Goal: Use online tool/utility: Utilize a website feature to perform a specific function

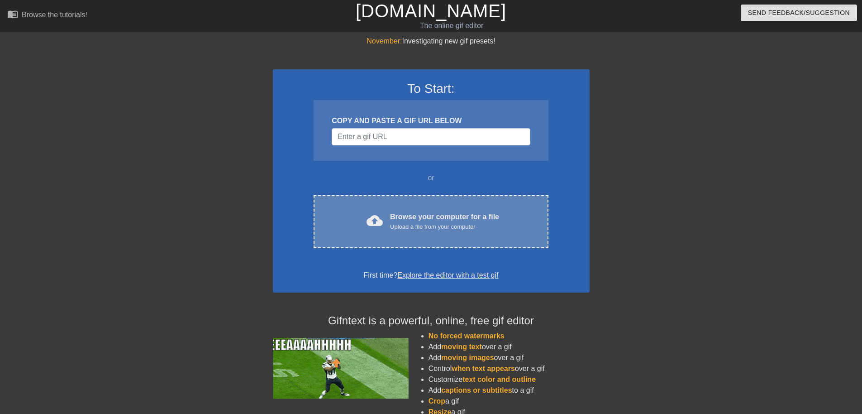
click at [411, 215] on div "Browse your computer for a file Upload a file from your computer" at bounding box center [444, 221] width 109 height 20
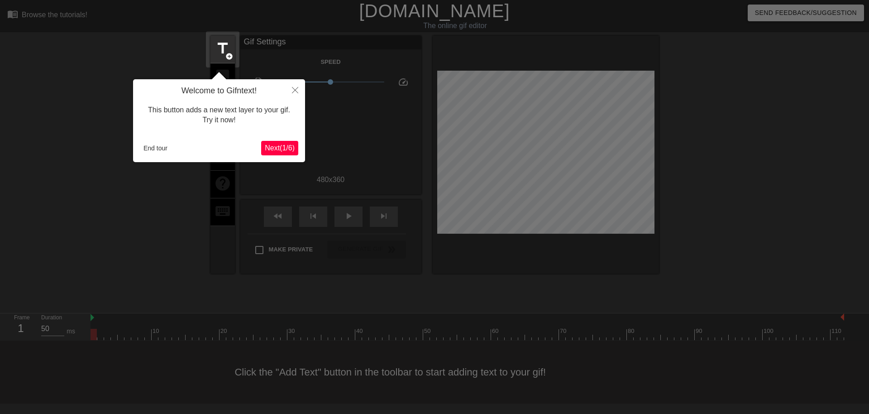
click at [279, 147] on span "Next ( 1 / 6 )" at bounding box center [280, 148] width 30 height 8
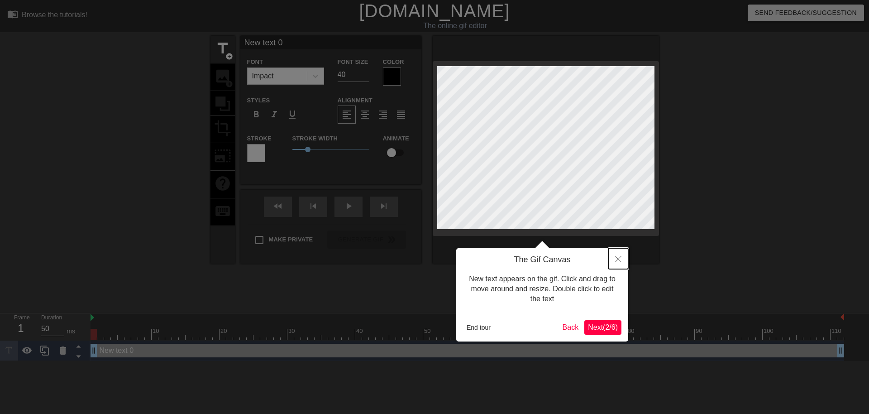
click at [618, 262] on icon "Close" at bounding box center [618, 259] width 6 height 6
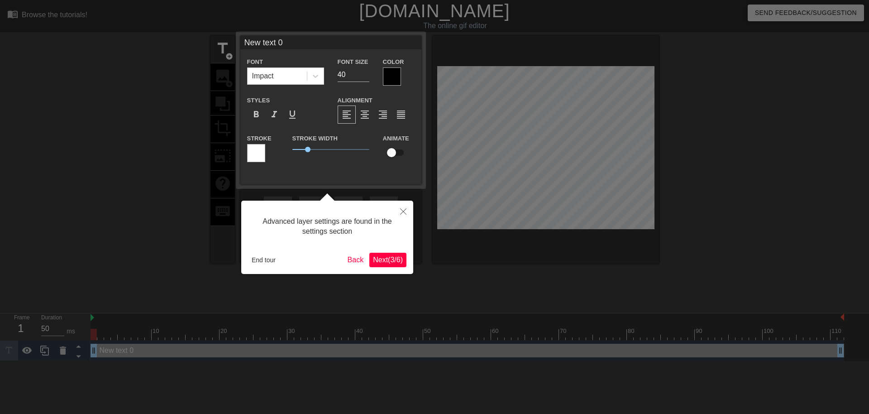
click at [390, 260] on span "Next ( 3 / 6 )" at bounding box center [388, 260] width 30 height 8
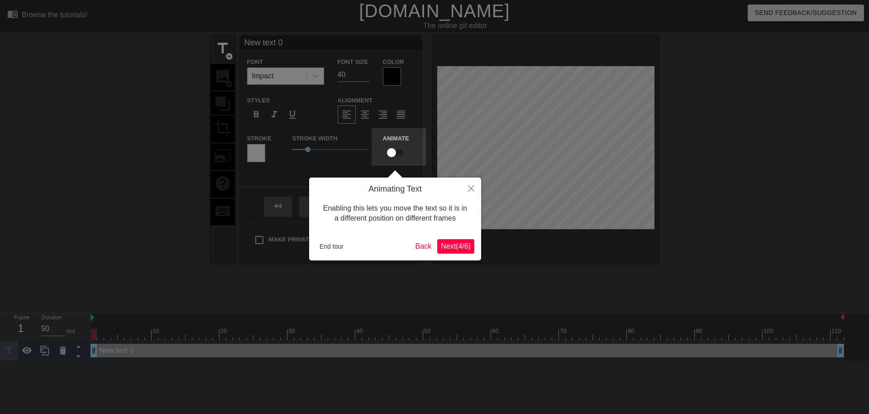
click at [459, 247] on span "Next ( 4 / 6 )" at bounding box center [456, 246] width 30 height 8
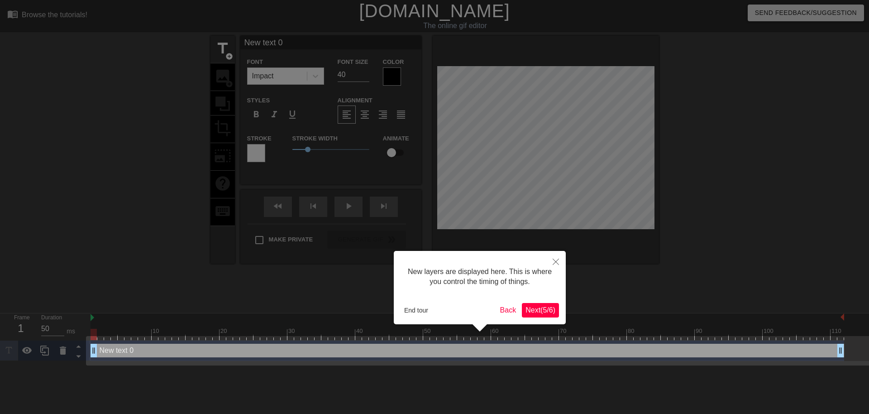
click at [536, 308] on span "Next ( 5 / 6 )" at bounding box center [541, 310] width 30 height 8
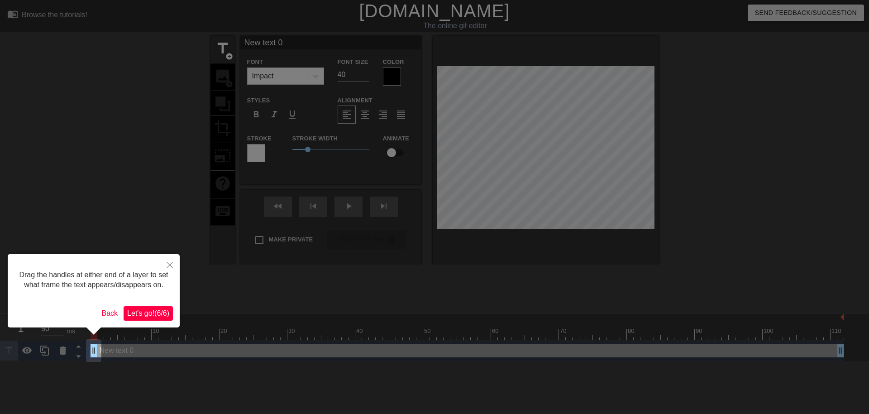
click at [139, 312] on span "Let's go! ( 6 / 6 )" at bounding box center [148, 313] width 42 height 8
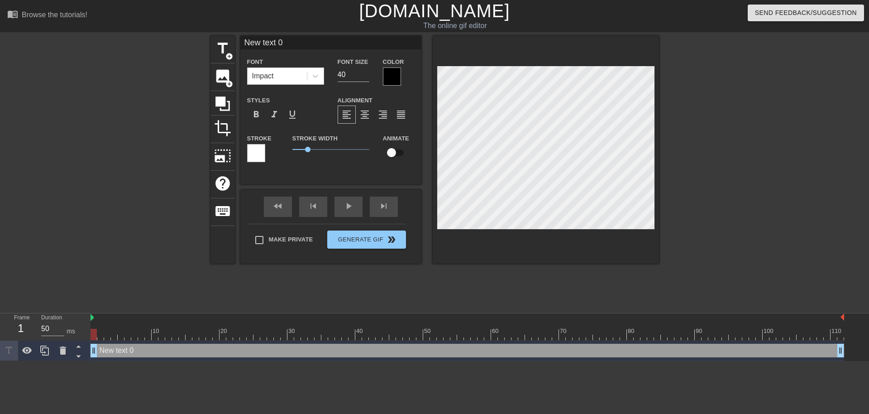
scroll to position [1, 2]
type input "T"
type textarea "T"
type input "To"
type textarea "To"
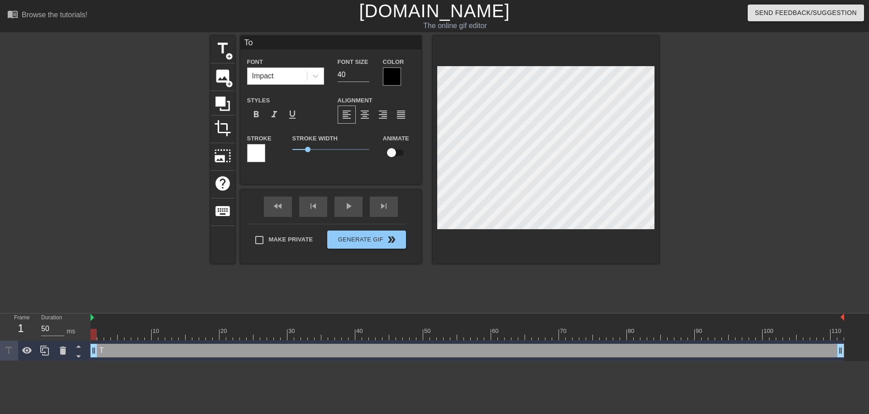
type input "Tor"
type textarea "Tor"
type input "Tori"
type textarea "Tori"
type input "Torin"
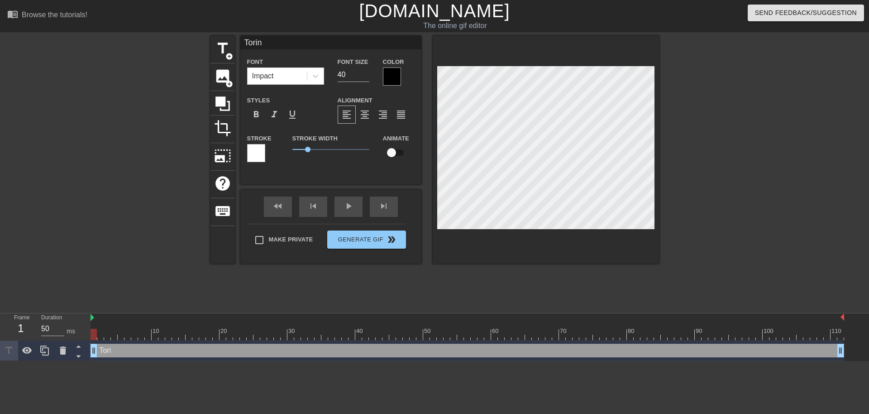
type textarea "Torin"
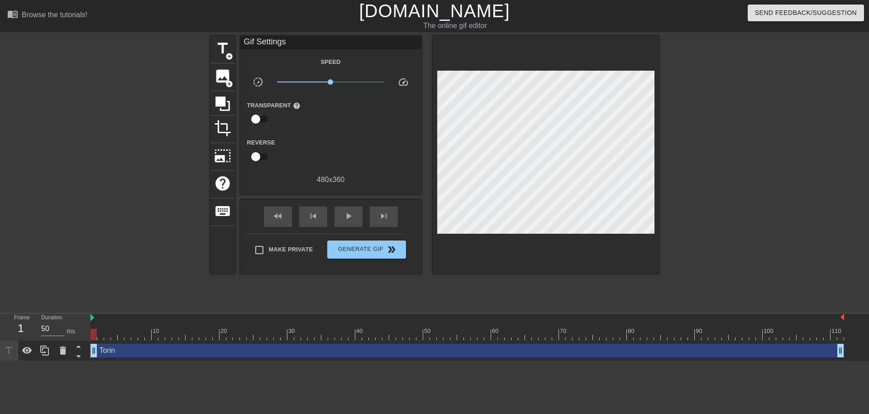
click at [200, 144] on div "title add_circle image add_circle crop photo_size_select_large help keyboard Gi…" at bounding box center [434, 172] width 869 height 272
drag, startPoint x: 95, startPoint y: 330, endPoint x: 124, endPoint y: 336, distance: 30.5
click at [124, 336] on div at bounding box center [127, 334] width 6 height 11
click at [224, 48] on span "title" at bounding box center [222, 48] width 17 height 17
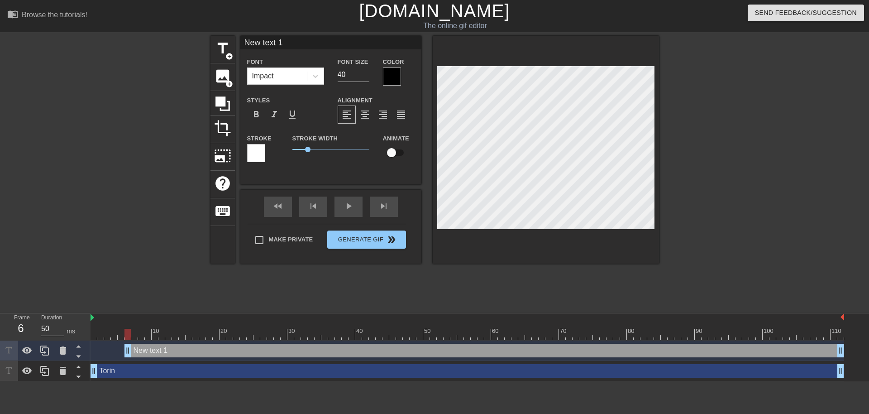
scroll to position [1, 2]
type input "C"
type textarea "C"
type input "Cu"
type textarea "Cu"
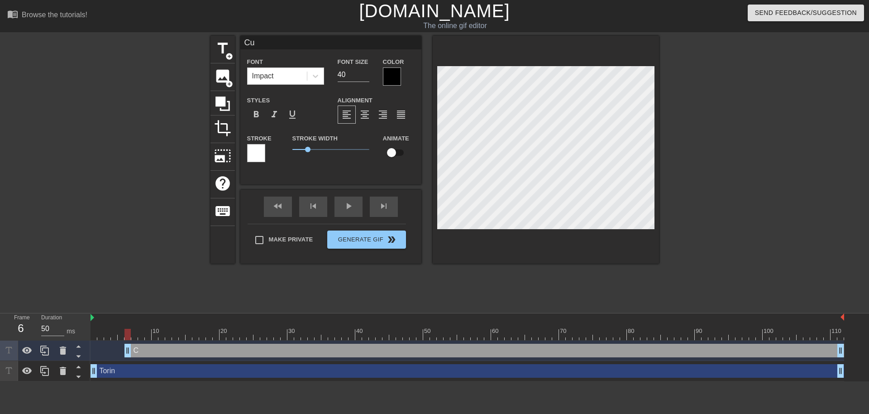
type input "Cul"
type textarea "Cul"
type input "Cult"
type textarea "Cult"
type input "Culti"
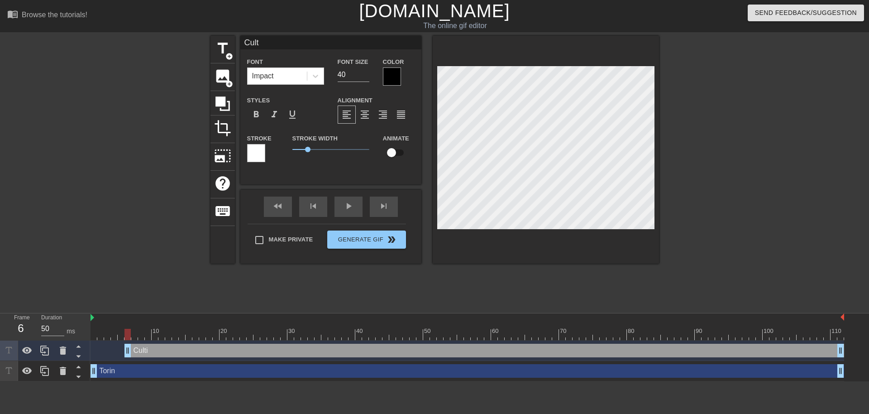
type textarea "Culti"
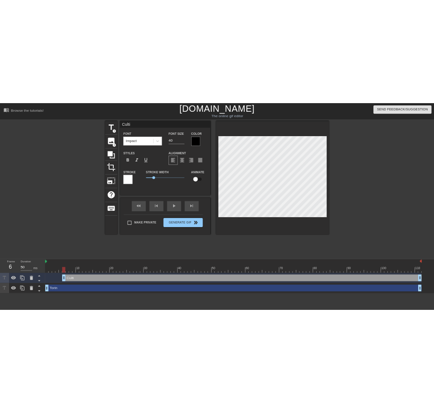
scroll to position [1, 1]
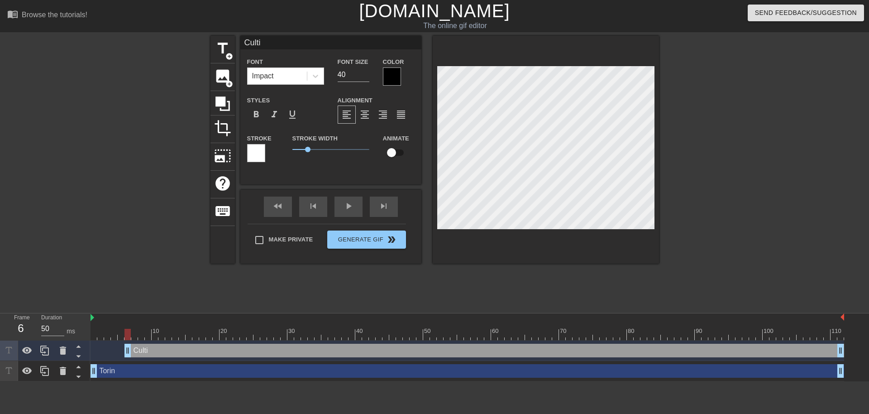
type input "Cultis"
type textarea "Cultis"
type input "Cultist"
type textarea "Cultist"
drag, startPoint x: 129, startPoint y: 334, endPoint x: 241, endPoint y: 337, distance: 112.3
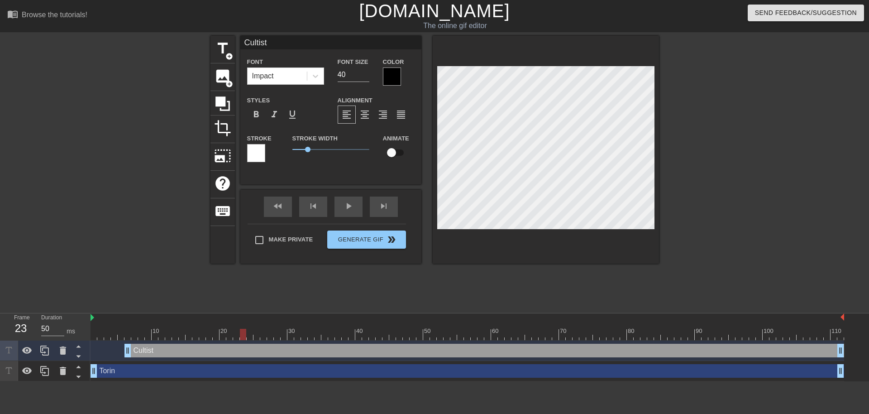
click at [241, 337] on div at bounding box center [243, 334] width 6 height 11
click at [242, 350] on div "Cultist drag_handle drag_handle" at bounding box center [484, 351] width 720 height 14
click at [243, 348] on div "Cultist drag_handle drag_handle" at bounding box center [484, 351] width 720 height 14
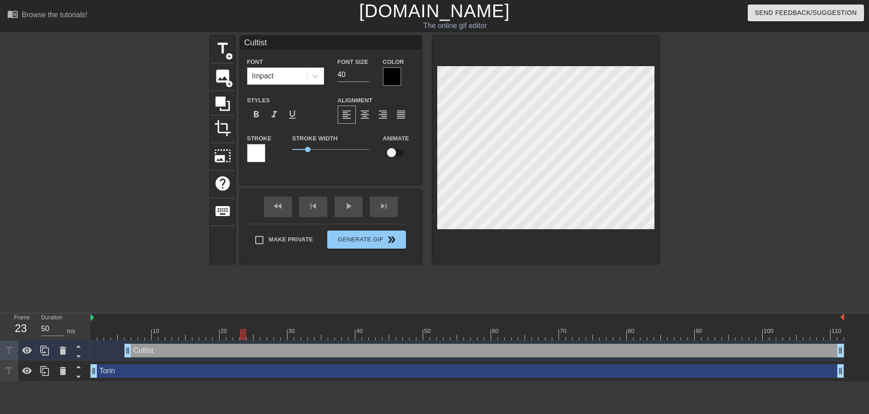
click at [242, 335] on div at bounding box center [243, 334] width 6 height 11
drag, startPoint x: 242, startPoint y: 333, endPoint x: 130, endPoint y: 342, distance: 112.1
click at [130, 342] on div "10 20 30 40 50 60 70 80 90 100 110 Cultist drag_handle drag_handle Torin drag_h…" at bounding box center [480, 347] width 779 height 68
click at [392, 154] on input "checkbox" at bounding box center [392, 152] width 52 height 17
checkbox input "true"
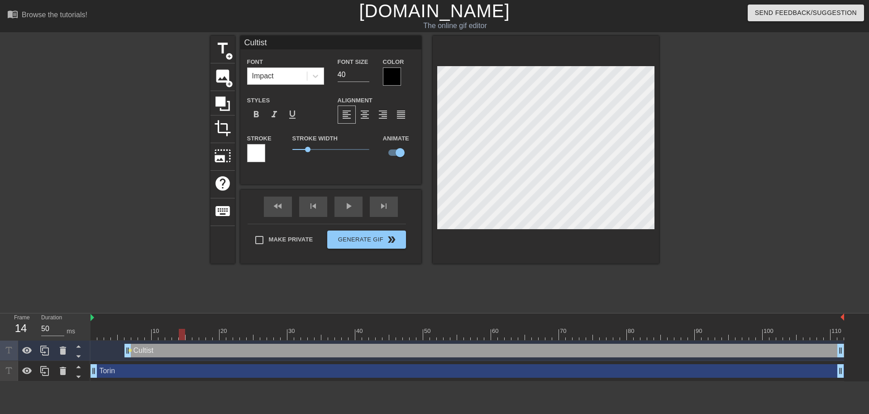
drag, startPoint x: 128, startPoint y: 334, endPoint x: 180, endPoint y: 335, distance: 51.6
click at [180, 335] on div at bounding box center [182, 334] width 6 height 11
drag, startPoint x: 182, startPoint y: 334, endPoint x: 132, endPoint y: 337, distance: 49.9
click at [132, 337] on div at bounding box center [134, 334] width 6 height 11
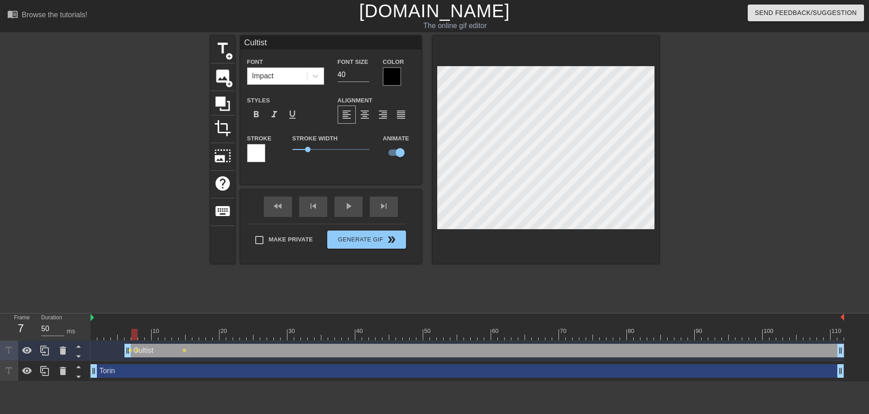
drag, startPoint x: 134, startPoint y: 334, endPoint x: 138, endPoint y: 335, distance: 4.6
click at [138, 335] on div at bounding box center [134, 334] width 6 height 11
drag, startPoint x: 144, startPoint y: 334, endPoint x: 148, endPoint y: 334, distance: 4.5
click at [148, 334] on div at bounding box center [148, 334] width 6 height 11
click at [185, 351] on span "lens" at bounding box center [184, 350] width 4 height 4
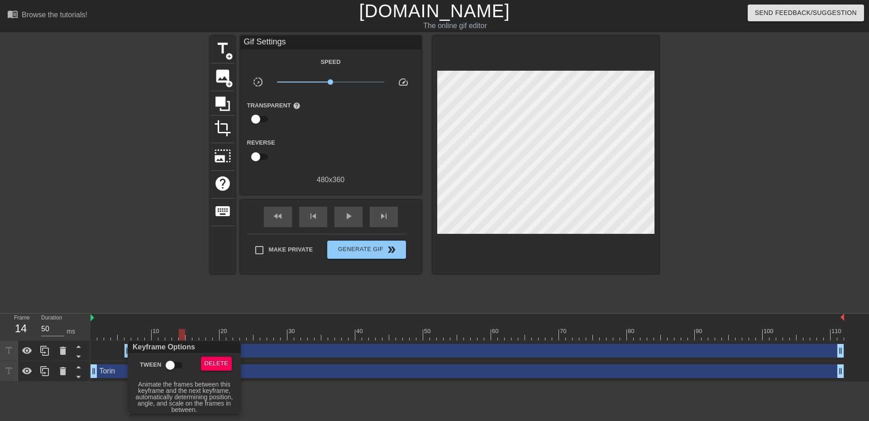
click at [173, 364] on input "Tween" at bounding box center [170, 364] width 52 height 17
checkbox input "true"
click at [158, 305] on div at bounding box center [434, 210] width 869 height 421
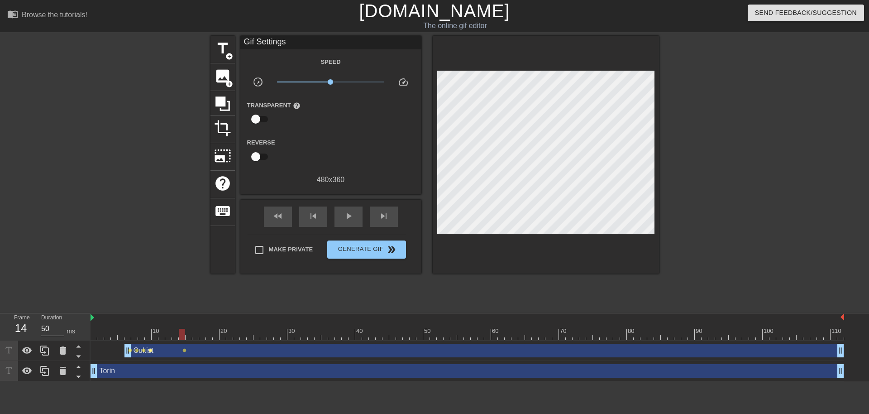
click at [151, 350] on span "lens" at bounding box center [150, 350] width 4 height 4
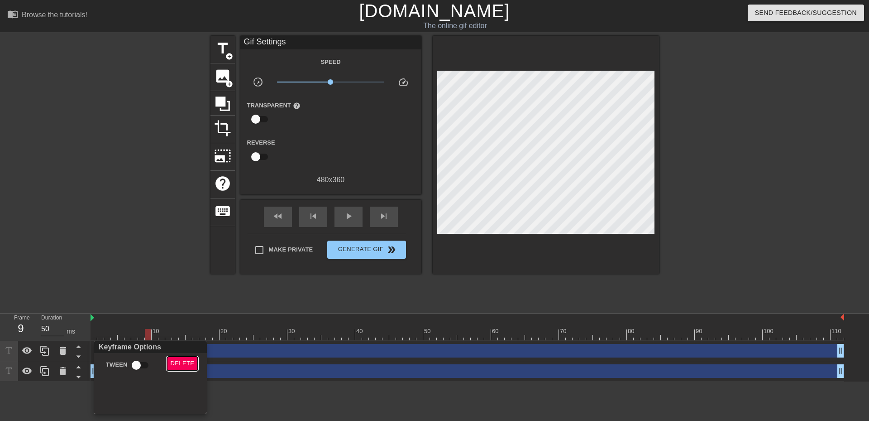
click at [189, 362] on span "Delete" at bounding box center [183, 363] width 24 height 10
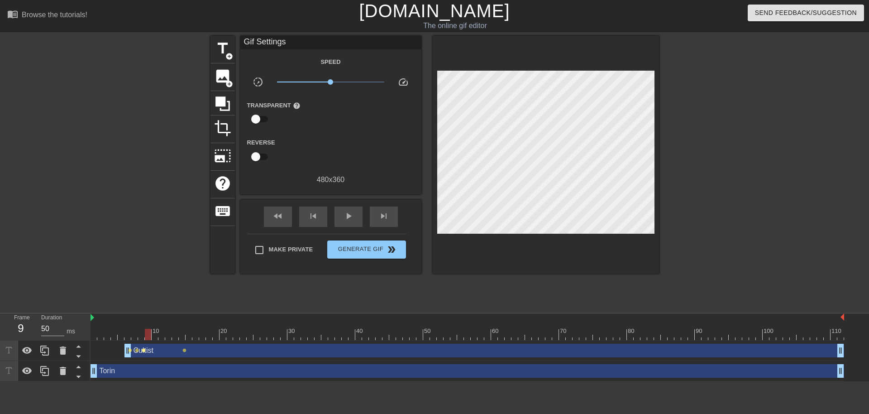
click at [143, 350] on span "lens" at bounding box center [144, 350] width 4 height 4
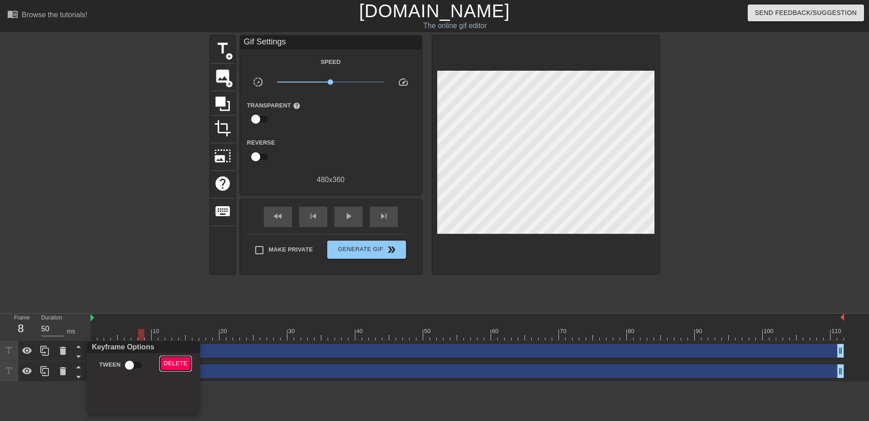
click at [177, 361] on span "Delete" at bounding box center [176, 363] width 24 height 10
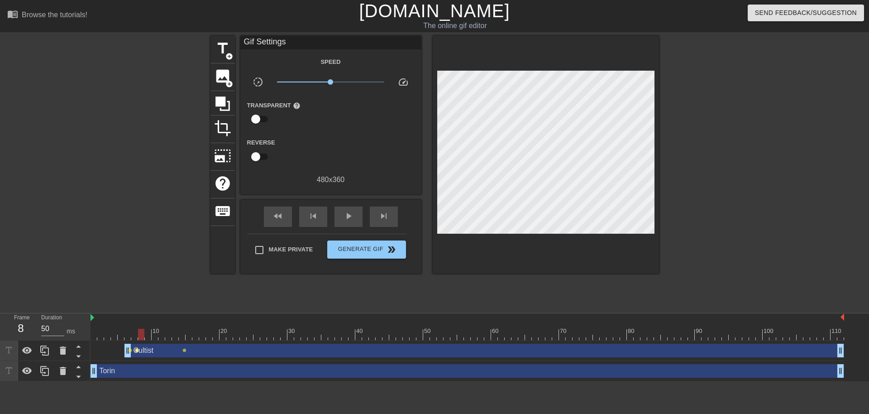
click at [136, 350] on span "lens" at bounding box center [137, 350] width 4 height 4
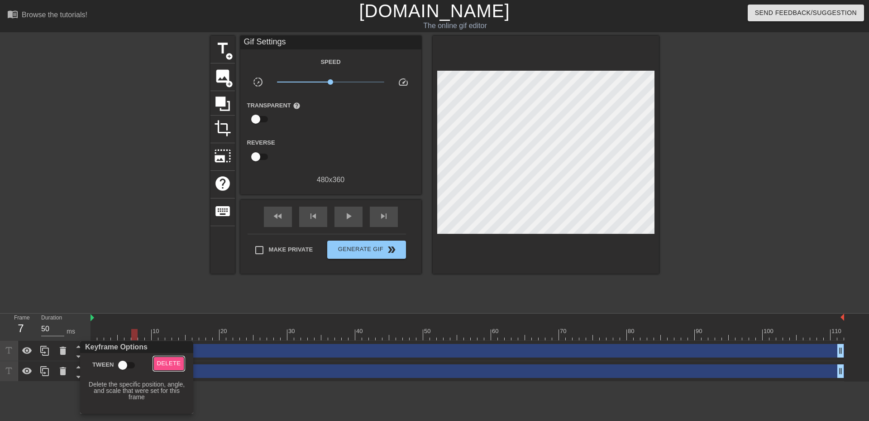
drag, startPoint x: 175, startPoint y: 363, endPoint x: 167, endPoint y: 361, distance: 8.3
click at [174, 363] on span "Delete" at bounding box center [169, 363] width 24 height 10
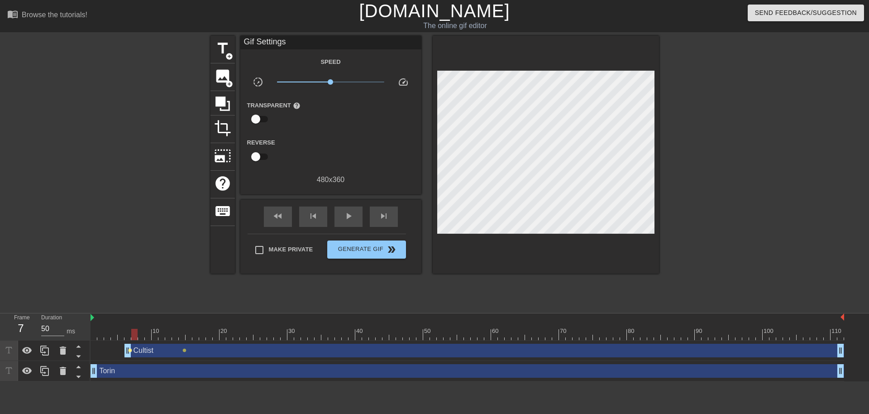
click at [130, 350] on span "lens" at bounding box center [130, 350] width 4 height 4
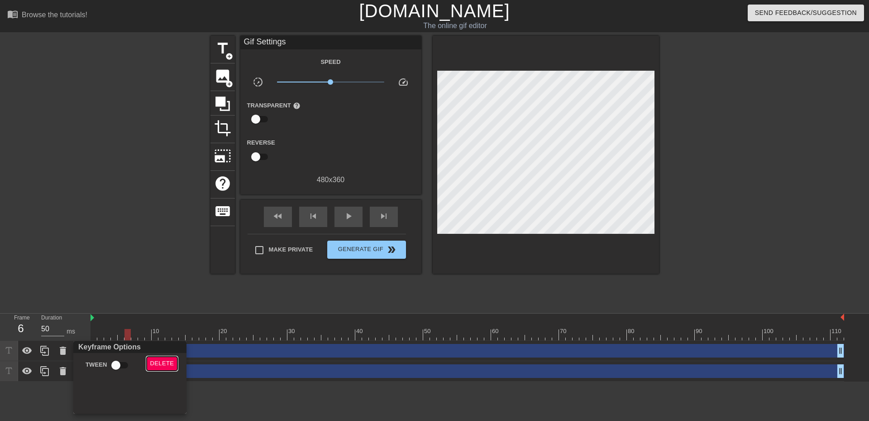
click at [162, 359] on span "Delete" at bounding box center [162, 363] width 24 height 10
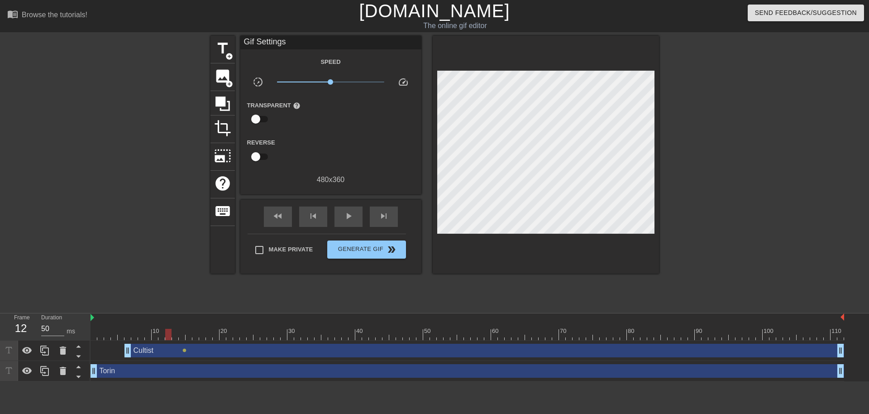
drag, startPoint x: 127, startPoint y: 338, endPoint x: 169, endPoint y: 341, distance: 42.2
click at [169, 341] on div "10 20 30 40 50 60 70 80 90 100 110 Cultist drag_handle drag_handle lens Torin d…" at bounding box center [480, 347] width 779 height 68
click at [185, 350] on span "lens" at bounding box center [184, 350] width 4 height 4
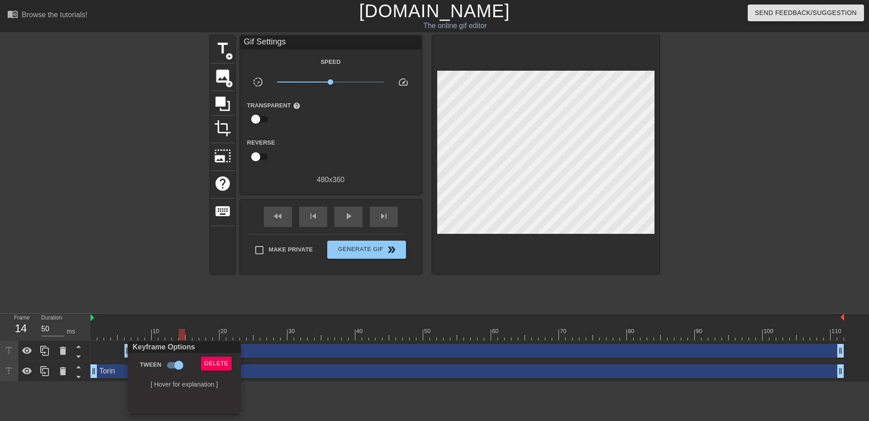
click at [175, 338] on div at bounding box center [434, 210] width 869 height 421
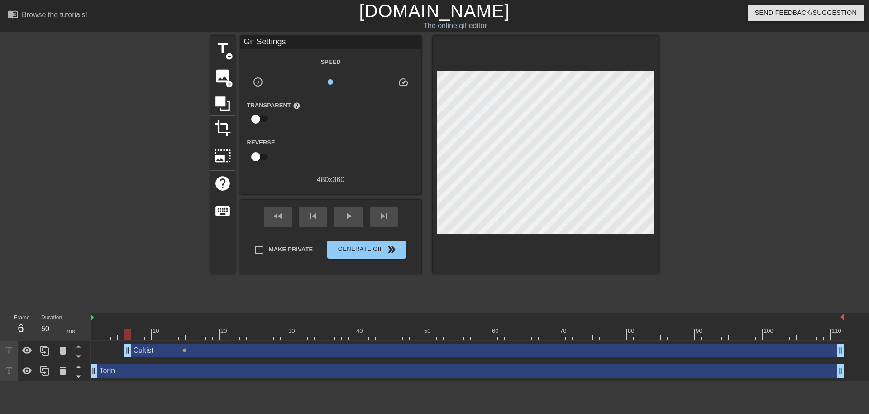
drag, startPoint x: 180, startPoint y: 334, endPoint x: 128, endPoint y: 335, distance: 52.5
click at [128, 335] on div at bounding box center [127, 334] width 6 height 11
click at [132, 336] on div at bounding box center [134, 334] width 6 height 11
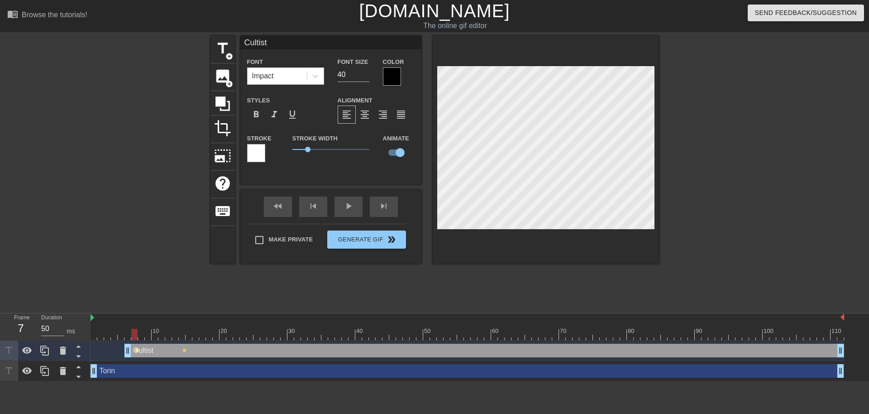
click at [137, 352] on span "lens" at bounding box center [137, 350] width 4 height 4
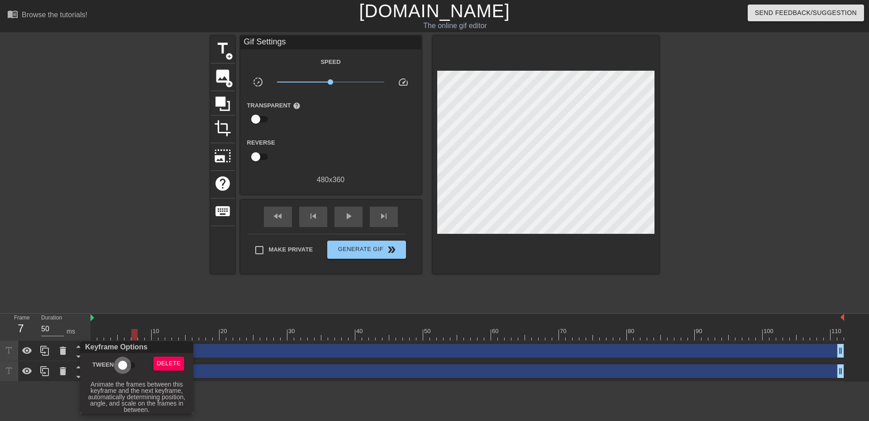
click at [130, 365] on input "Tween" at bounding box center [123, 364] width 52 height 17
checkbox input "true"
click at [133, 334] on div at bounding box center [434, 210] width 869 height 421
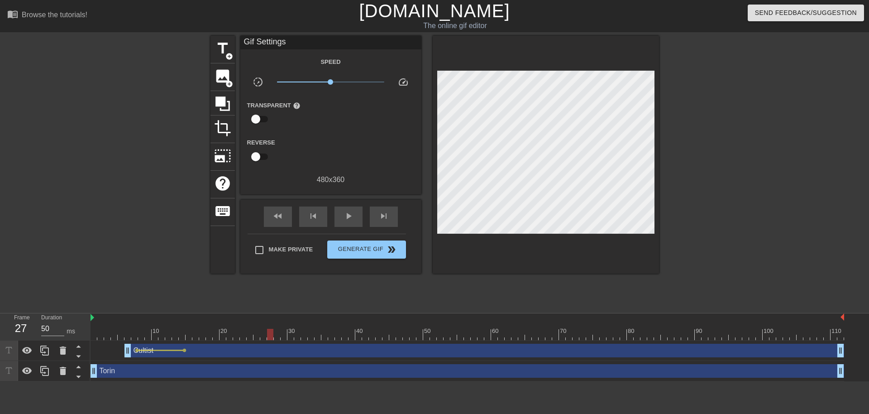
drag, startPoint x: 134, startPoint y: 335, endPoint x: 273, endPoint y: 338, distance: 138.6
click at [273, 338] on div at bounding box center [270, 334] width 6 height 11
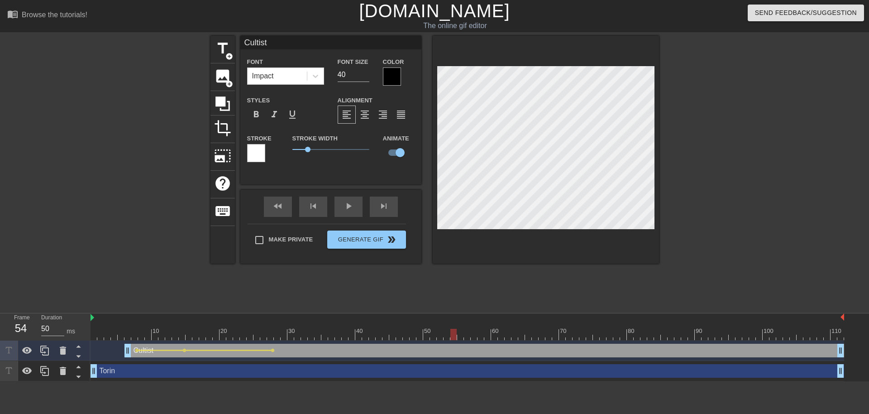
drag, startPoint x: 269, startPoint y: 331, endPoint x: 453, endPoint y: 332, distance: 183.8
click at [453, 332] on div at bounding box center [453, 334] width 6 height 11
drag, startPoint x: 453, startPoint y: 332, endPoint x: 411, endPoint y: 331, distance: 42.1
click at [410, 335] on div at bounding box center [413, 334] width 6 height 11
drag, startPoint x: 366, startPoint y: 340, endPoint x: 593, endPoint y: 338, distance: 226.8
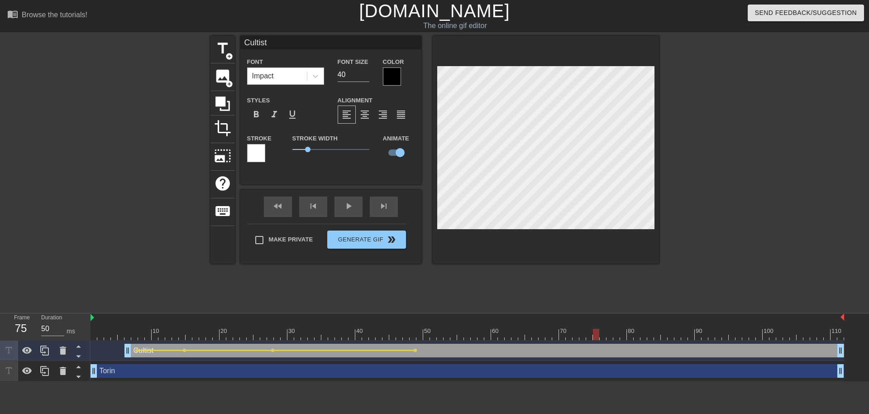
click at [593, 338] on div at bounding box center [596, 334] width 6 height 11
drag, startPoint x: 597, startPoint y: 334, endPoint x: 751, endPoint y: 339, distance: 154.4
click at [751, 339] on div at bounding box center [752, 334] width 6 height 11
drag, startPoint x: 753, startPoint y: 335, endPoint x: 839, endPoint y: 337, distance: 86.5
click at [839, 337] on div at bounding box center [841, 334] width 6 height 11
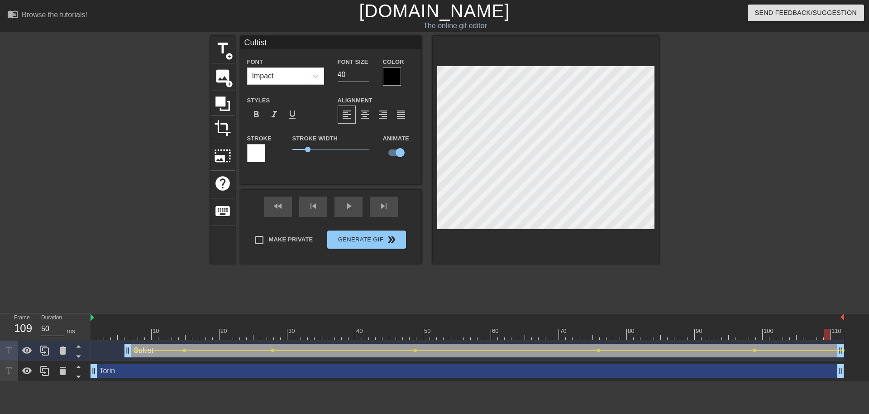
drag, startPoint x: 839, startPoint y: 335, endPoint x: 824, endPoint y: 336, distance: 15.0
click at [824, 336] on div at bounding box center [827, 334] width 6 height 11
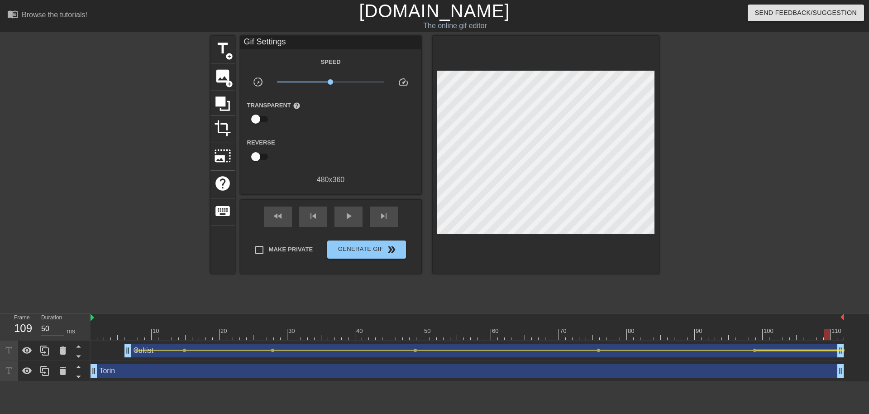
drag, startPoint x: 840, startPoint y: 349, endPoint x: 832, endPoint y: 350, distance: 8.6
click at [832, 350] on div at bounding box center [798, 349] width 85 height 1
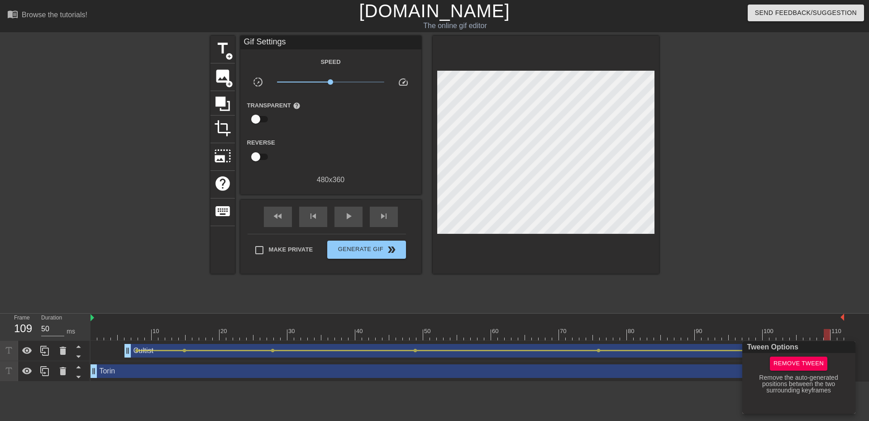
drag, startPoint x: 719, startPoint y: 417, endPoint x: 726, endPoint y: 402, distance: 17.2
click at [720, 415] on div at bounding box center [434, 210] width 869 height 421
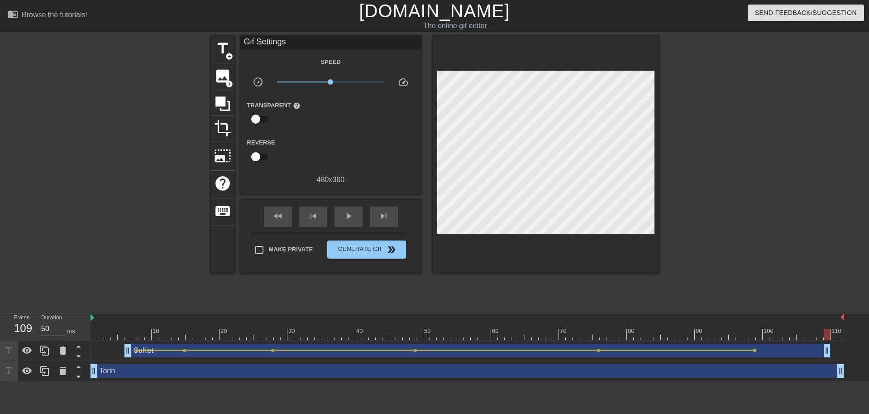
drag, startPoint x: 841, startPoint y: 355, endPoint x: 827, endPoint y: 355, distance: 14.5
drag, startPoint x: 826, startPoint y: 335, endPoint x: 817, endPoint y: 336, distance: 9.6
click at [817, 336] on div at bounding box center [468, 334] width 754 height 11
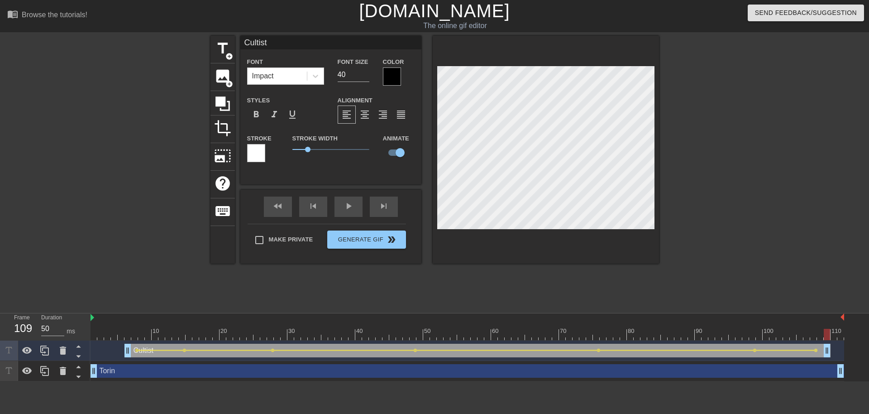
drag, startPoint x: 804, startPoint y: 335, endPoint x: 829, endPoint y: 339, distance: 25.7
click at [829, 339] on div at bounding box center [827, 334] width 6 height 11
drag, startPoint x: 374, startPoint y: 237, endPoint x: 214, endPoint y: 265, distance: 163.1
click at [375, 237] on div "Make Private Generate Gif double_arrow" at bounding box center [327, 242] width 158 height 36
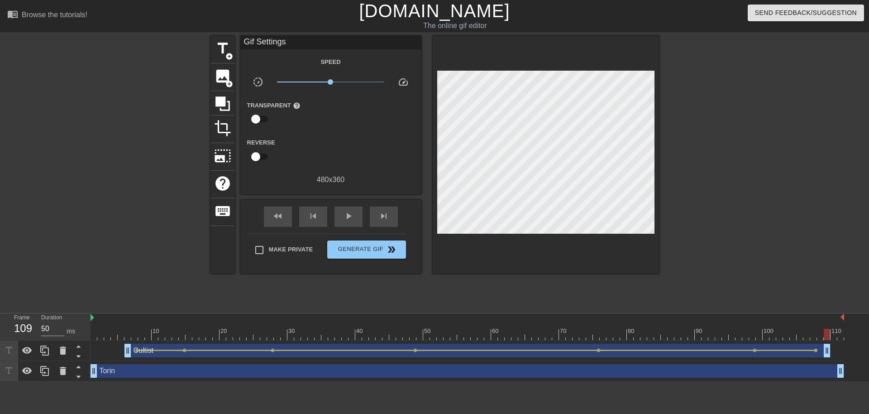
click at [173, 243] on div at bounding box center [132, 172] width 136 height 272
click at [380, 250] on span "Generate Gif double_arrow" at bounding box center [366, 249] width 71 height 11
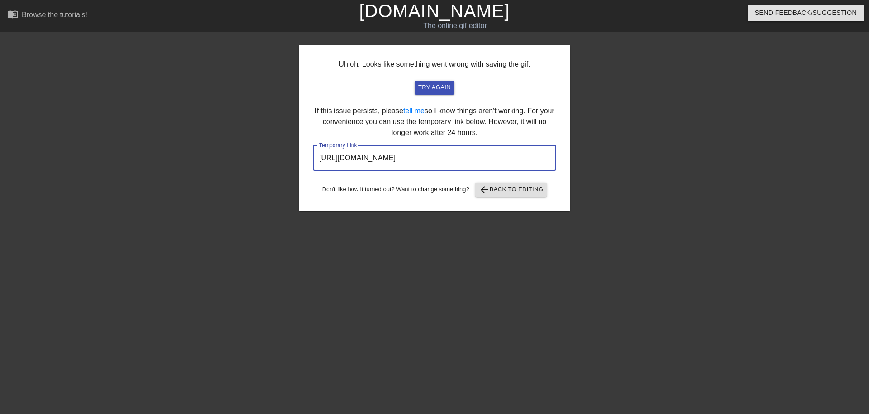
click at [415, 159] on input "https://www.gifntext.com/temp_generations/n2vO605O.gif" at bounding box center [435, 157] width 244 height 25
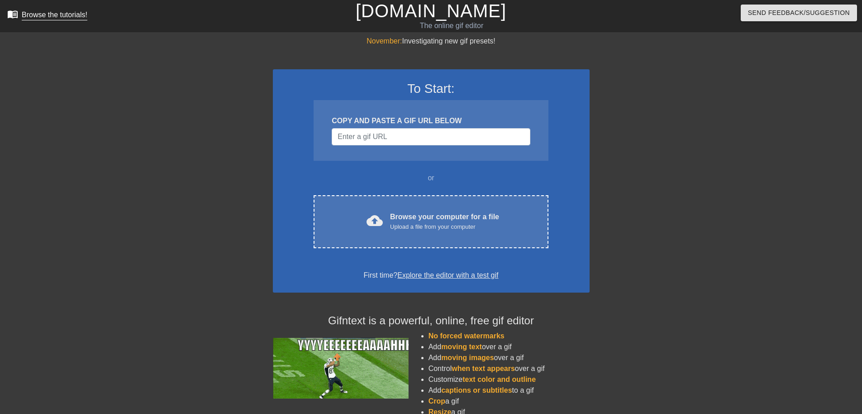
click at [60, 15] on div "Browse the tutorials!" at bounding box center [55, 15] width 66 height 8
